Goal: Transaction & Acquisition: Download file/media

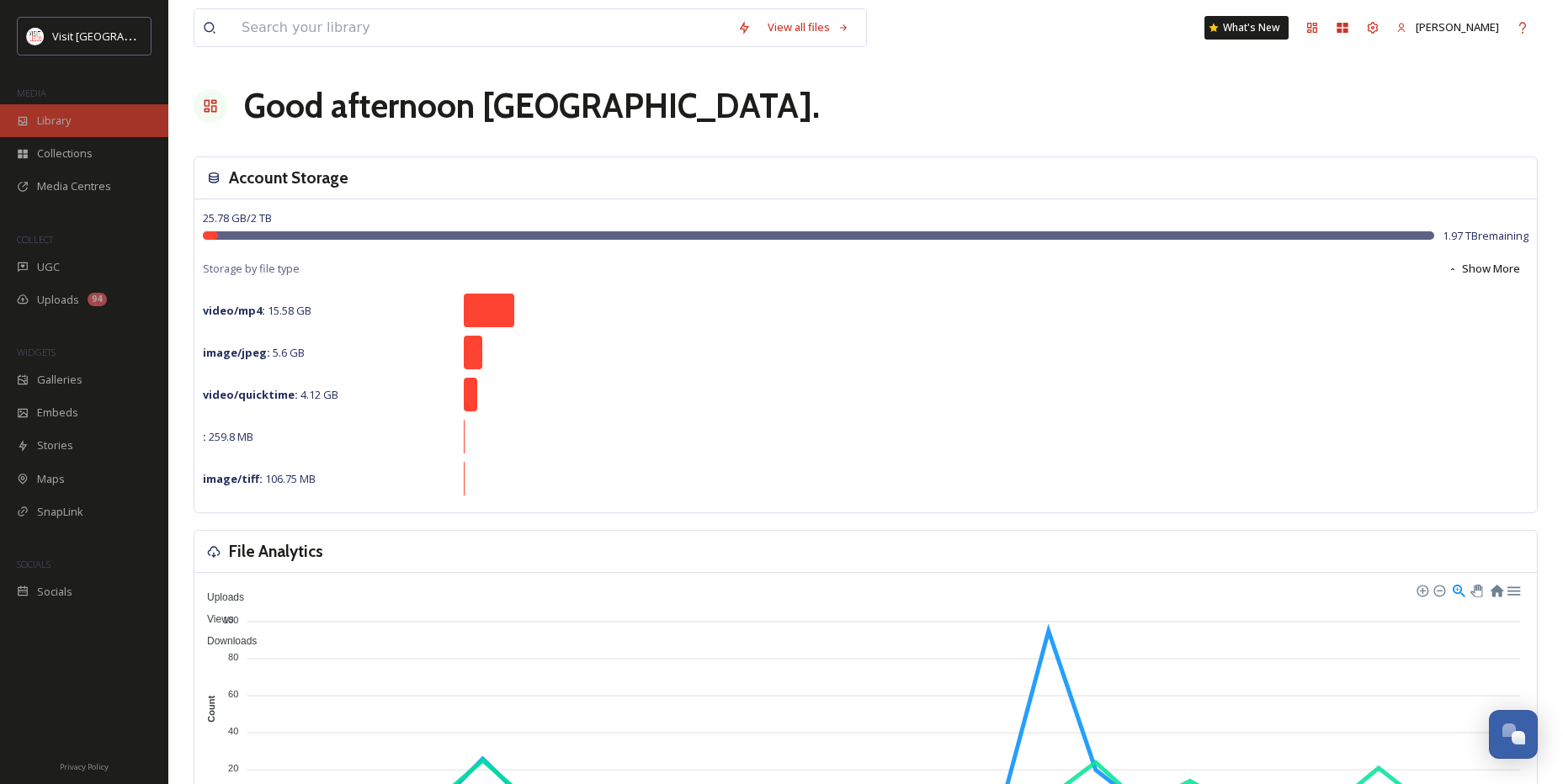
click at [72, 108] on div "Library" at bounding box center [83, 120] width 168 height 33
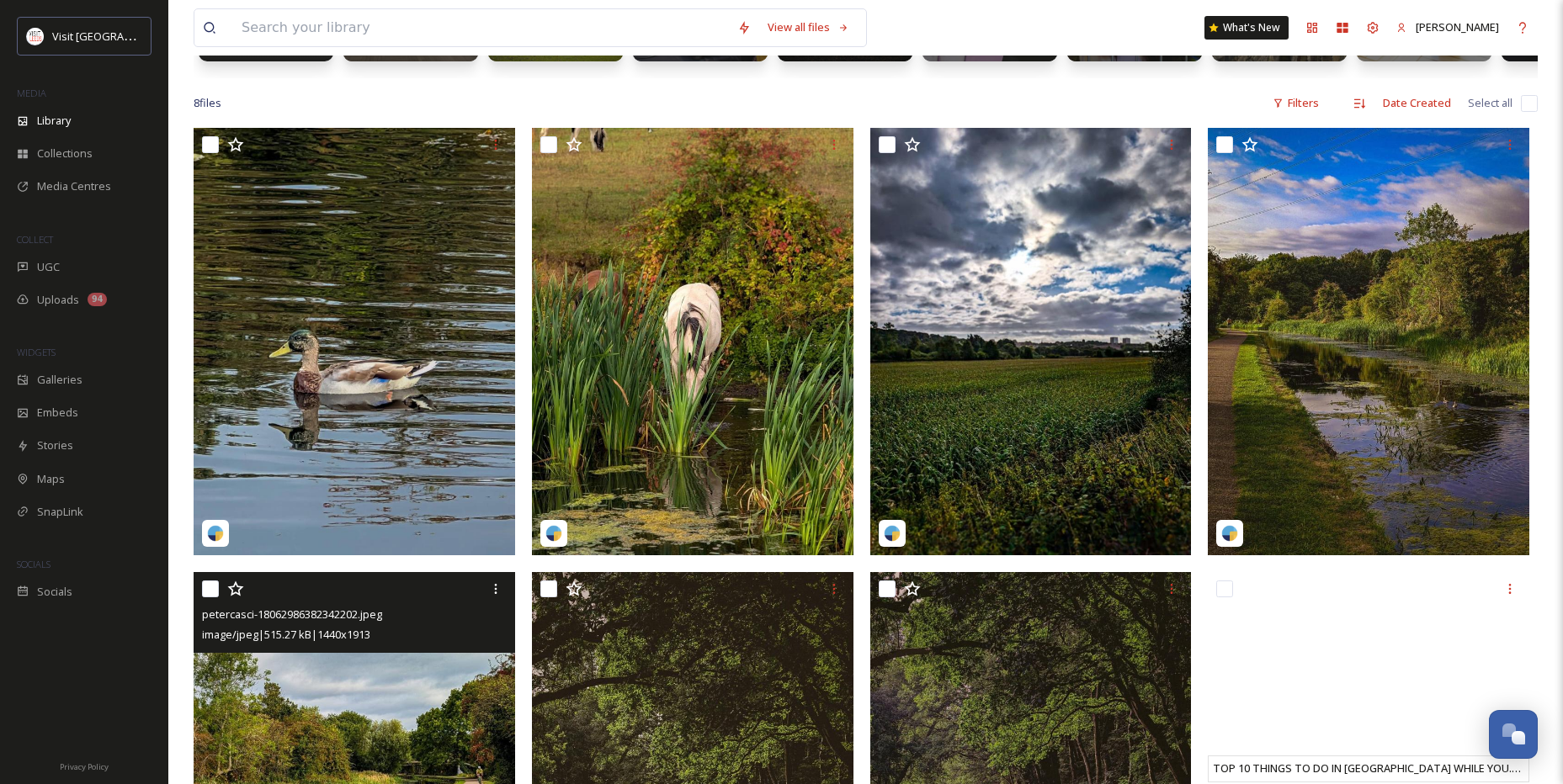
scroll to position [421, 0]
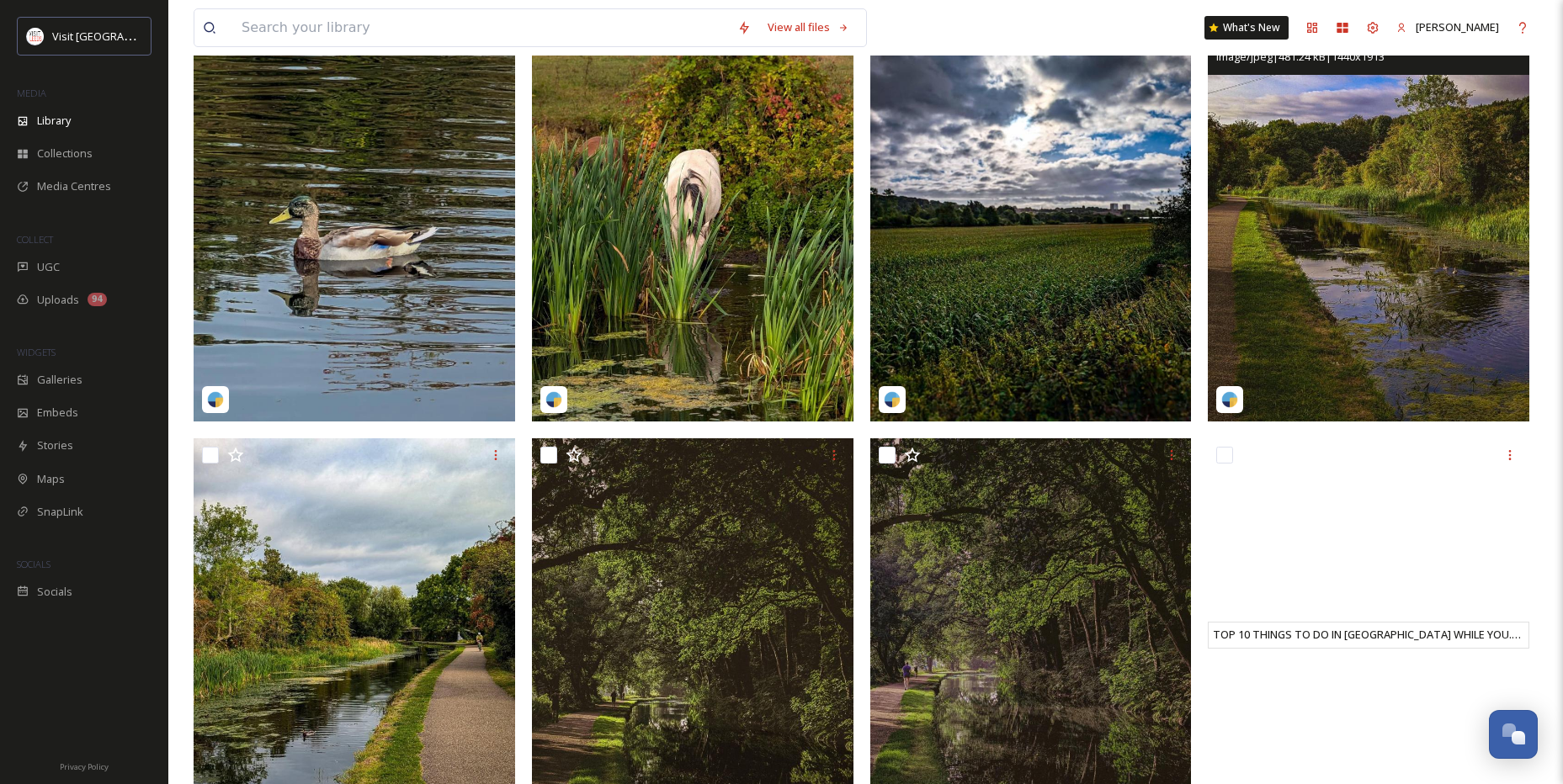
click at [1326, 304] on img at bounding box center [1368, 208] width 322 height 428
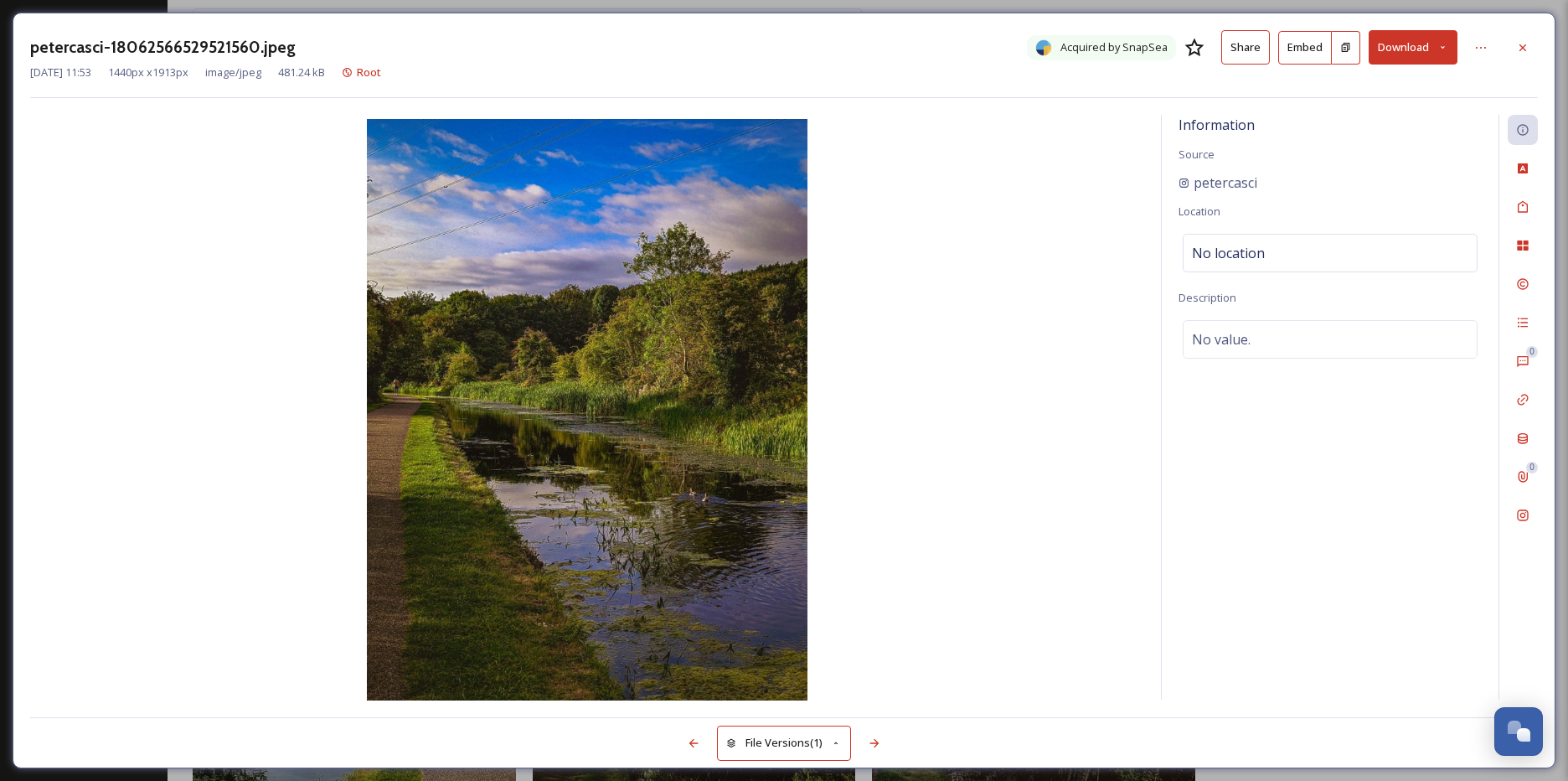
click at [1438, 42] on icon at bounding box center [1443, 47] width 11 height 11
click at [1431, 89] on span "Download Original (1440 x 1913)" at bounding box center [1369, 86] width 159 height 16
click at [1527, 47] on icon at bounding box center [1523, 47] width 13 height 13
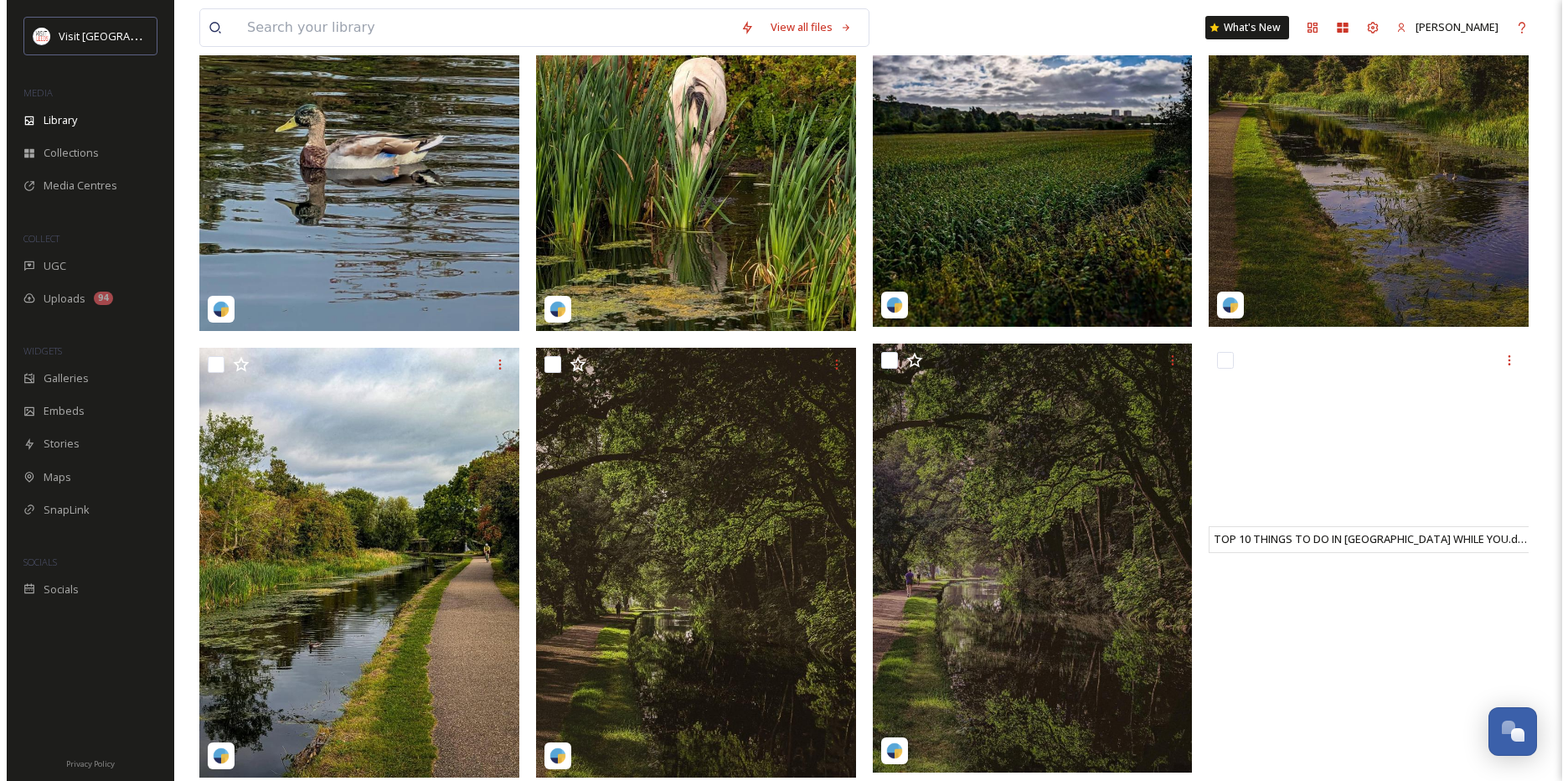
scroll to position [550, 0]
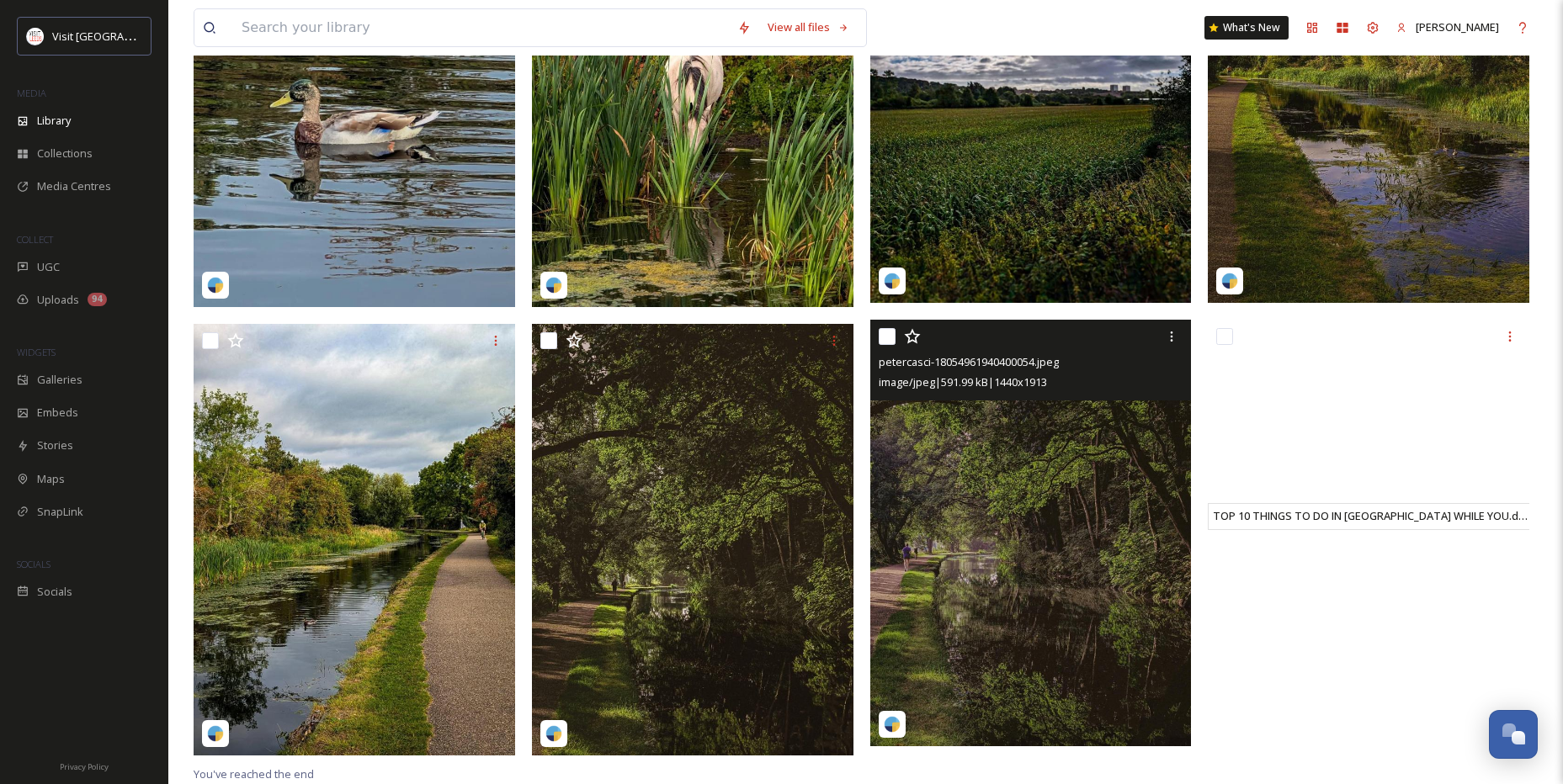
click at [989, 573] on img at bounding box center [1030, 533] width 322 height 428
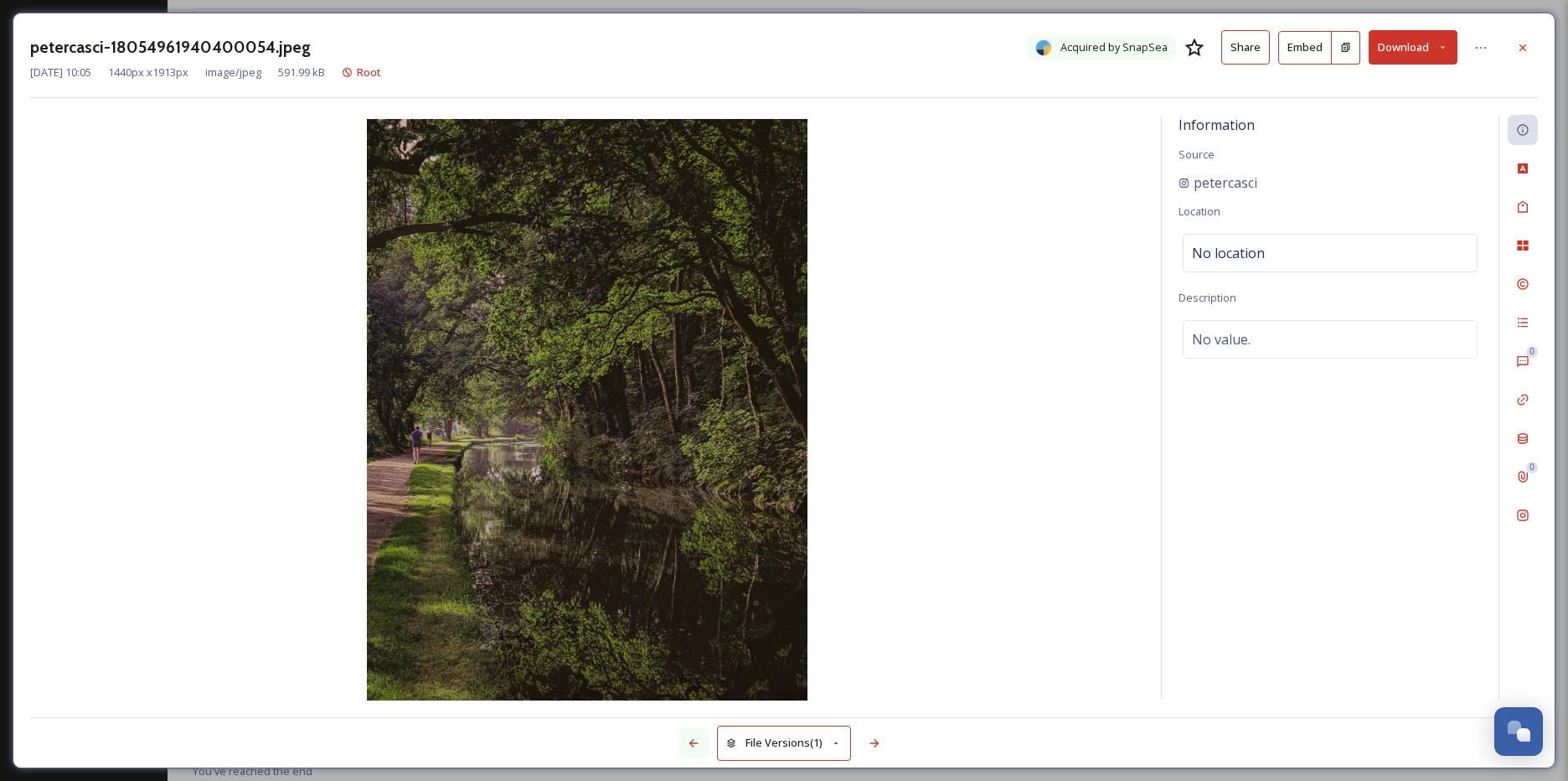
click at [689, 736] on div at bounding box center [694, 743] width 30 height 30
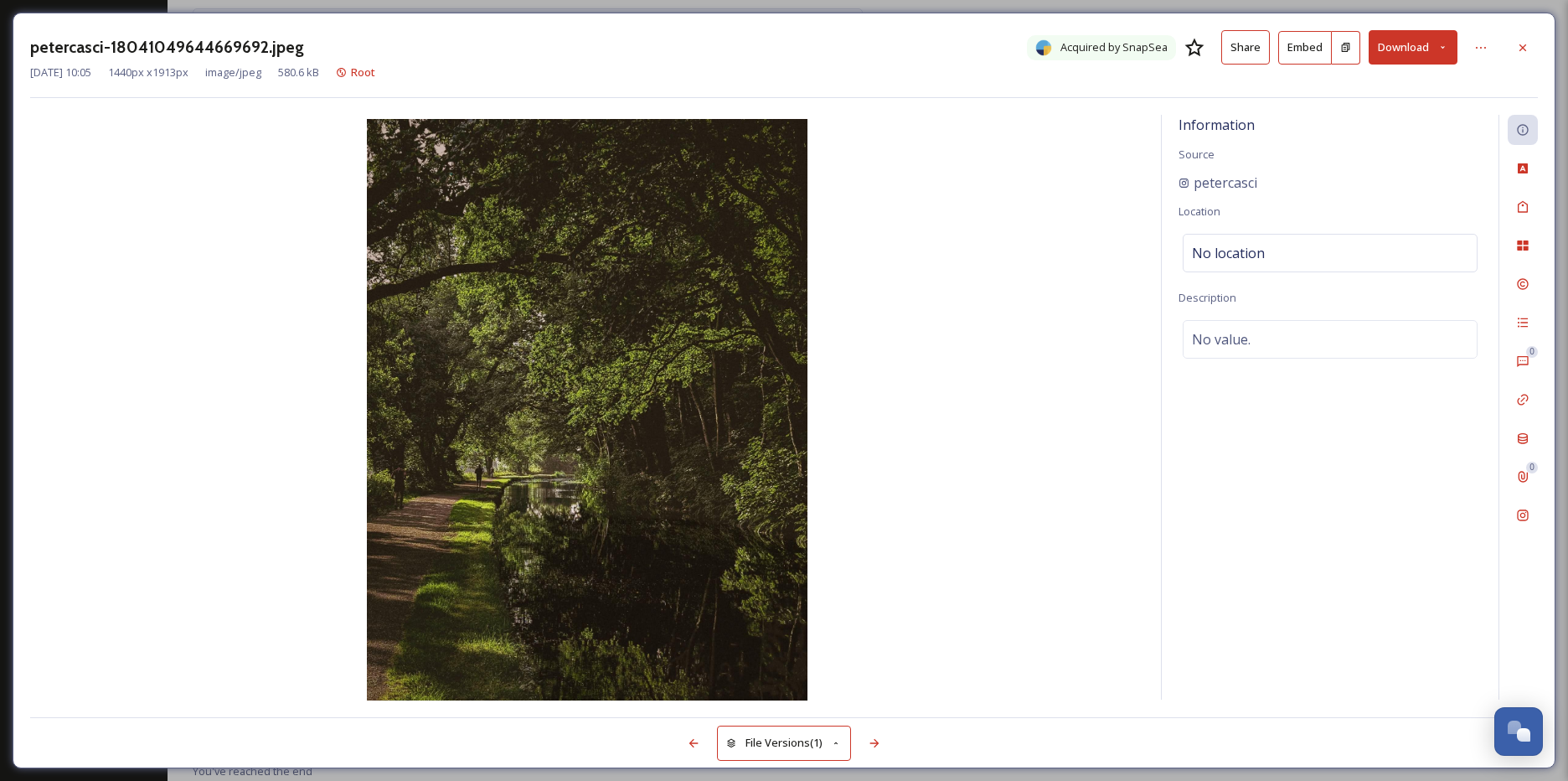
click at [1384, 52] on button "Download" at bounding box center [1413, 47] width 89 height 34
click at [1411, 84] on span "Download Original (1440 x 1913)" at bounding box center [1369, 86] width 159 height 16
